Goal: Check status

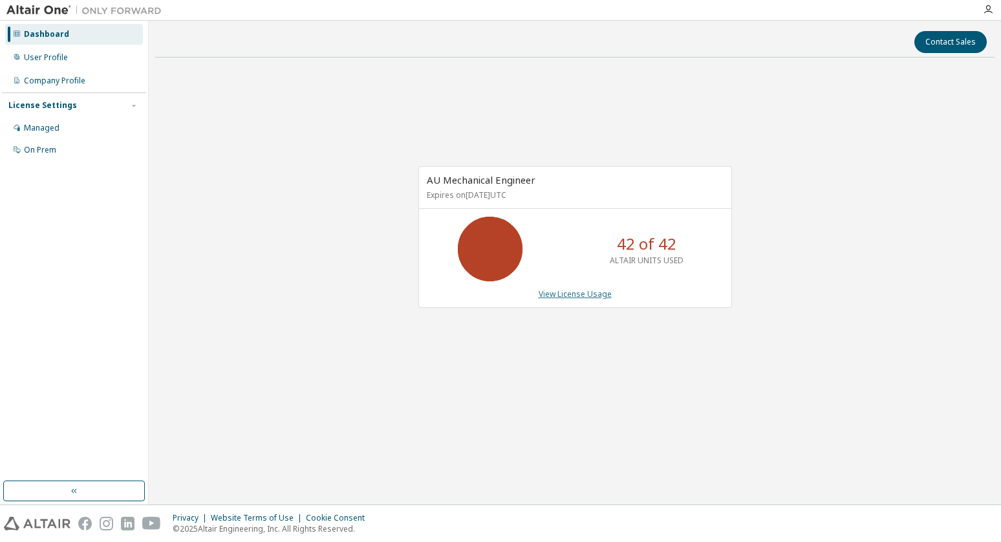
click at [575, 293] on link "View License Usage" at bounding box center [574, 293] width 73 height 11
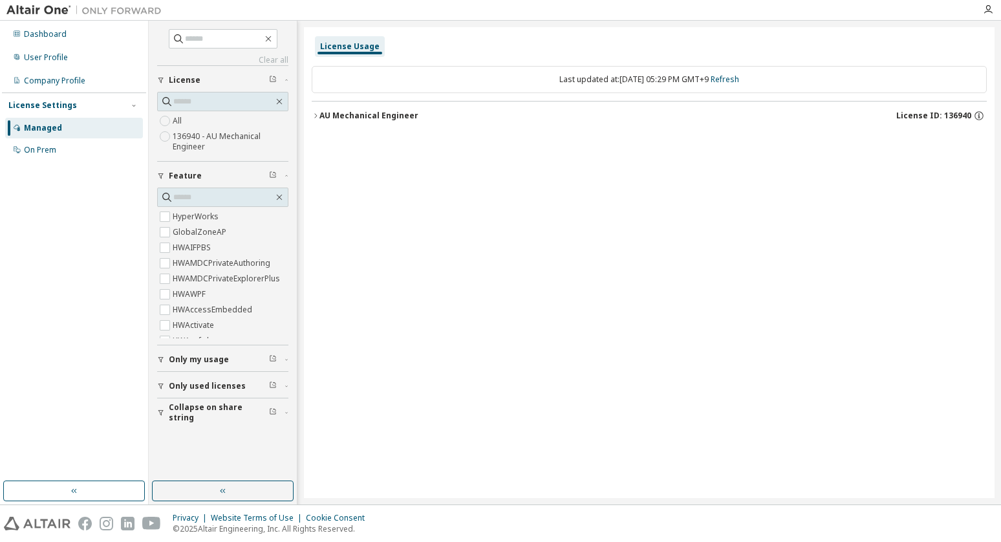
click at [353, 118] on div "AU Mechanical Engineer" at bounding box center [368, 116] width 99 height 10
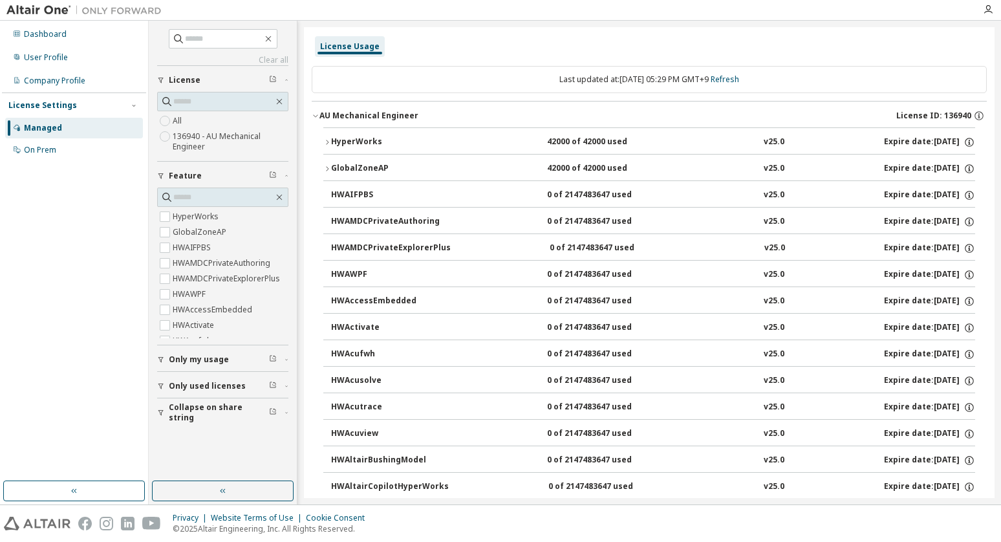
click at [343, 148] on button "HyperWorks 42000 of 42000 used v25.0 Expire date: [DATE]" at bounding box center [648, 142] width 651 height 28
